Goal: Transaction & Acquisition: Purchase product/service

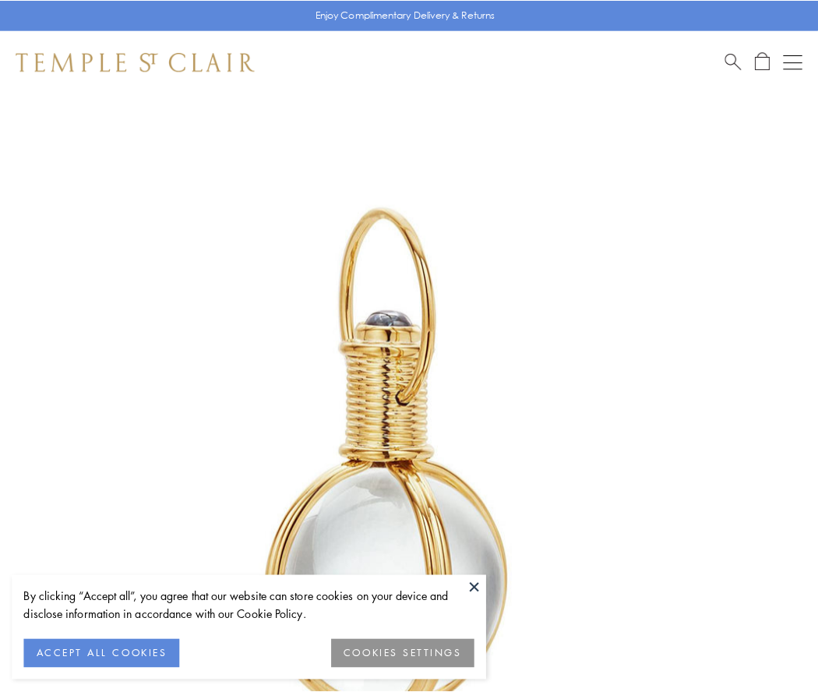
scroll to position [407, 0]
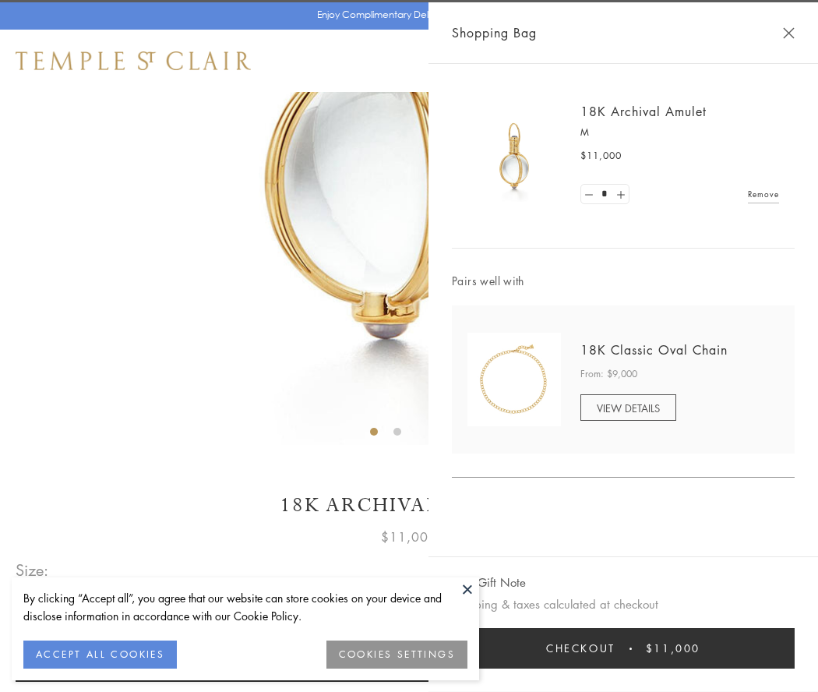
click at [624, 648] on button "Checkout $11,000" at bounding box center [623, 648] width 343 height 41
